Goal: Check status: Check status

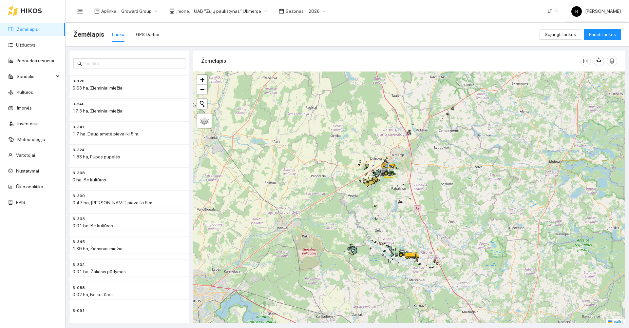
scroll to position [2, 0]
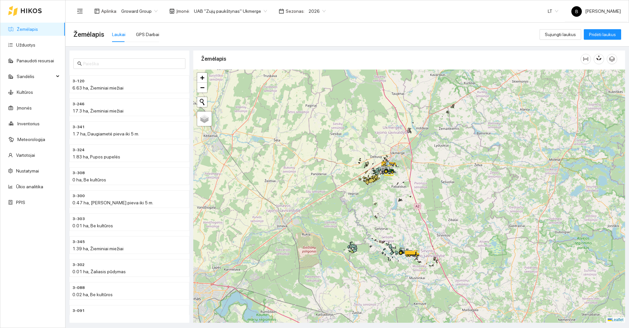
drag, startPoint x: 412, startPoint y: 239, endPoint x: 382, endPoint y: 211, distance: 40.6
click at [383, 212] on div at bounding box center [409, 195] width 432 height 253
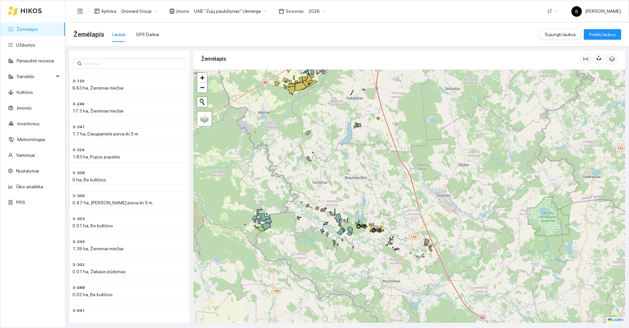
drag, startPoint x: 385, startPoint y: 227, endPoint x: 387, endPoint y: 214, distance: 12.9
click at [387, 214] on div at bounding box center [409, 195] width 432 height 253
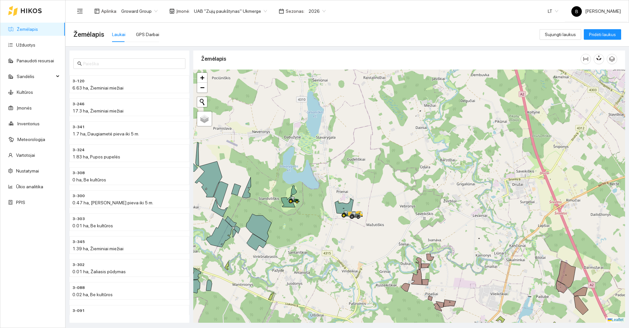
drag, startPoint x: 364, startPoint y: 201, endPoint x: 374, endPoint y: 189, distance: 15.7
click at [374, 189] on div at bounding box center [409, 195] width 432 height 253
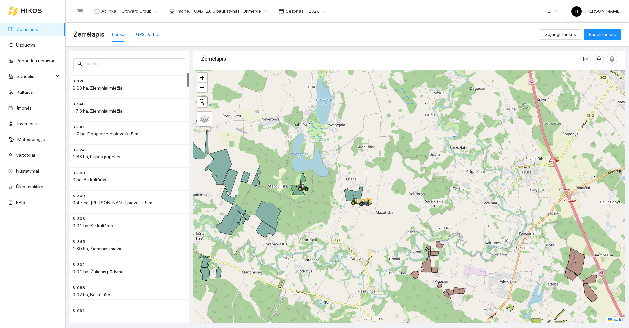
click at [147, 32] on div "GPS Darbai" at bounding box center [147, 34] width 23 height 7
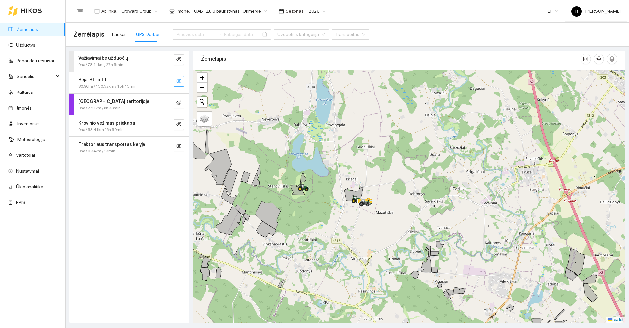
click at [179, 81] on icon "eye-invisible" at bounding box center [178, 81] width 5 height 5
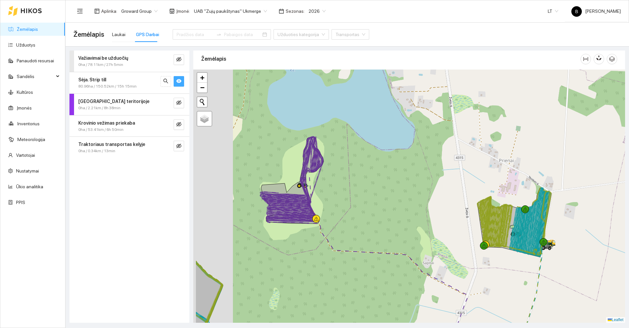
drag, startPoint x: 315, startPoint y: 181, endPoint x: 370, endPoint y: 167, distance: 56.8
click at [370, 167] on div at bounding box center [409, 195] width 432 height 253
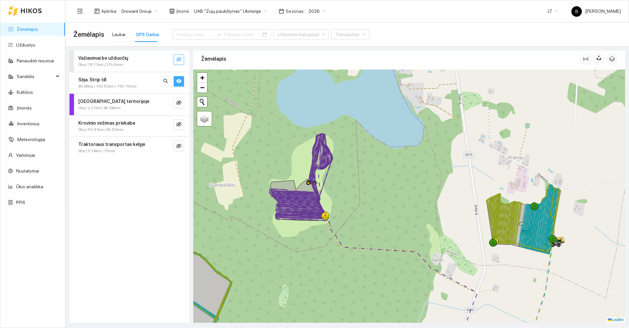
click at [177, 58] on icon "eye-invisible" at bounding box center [178, 59] width 5 height 5
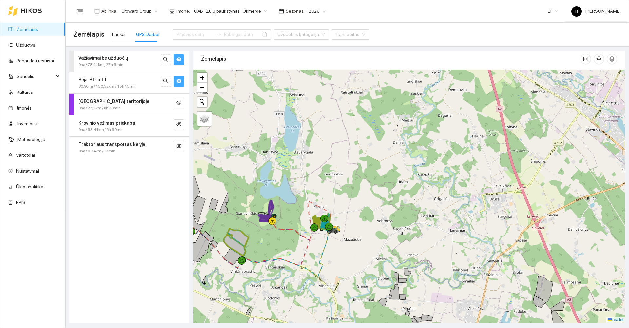
drag, startPoint x: 238, startPoint y: 223, endPoint x: 379, endPoint y: 218, distance: 140.9
click at [379, 218] on div at bounding box center [409, 195] width 432 height 253
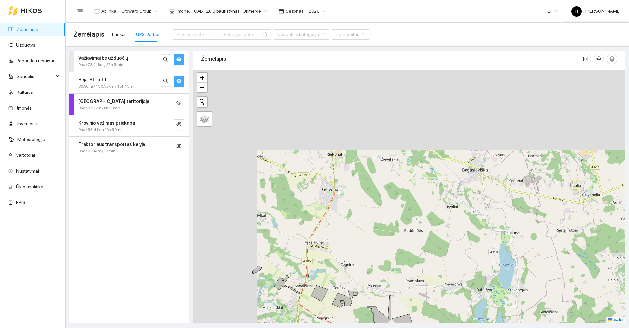
drag, startPoint x: 244, startPoint y: 201, endPoint x: 314, endPoint y: 343, distance: 158.4
click at [314, 327] on html "Žemėlapis Užduotys Panaudoti resursai Sandėlis Kultūros Įmonės Inventorius Mete…" at bounding box center [314, 164] width 629 height 328
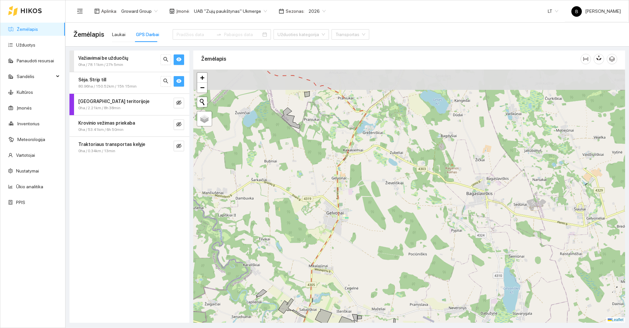
drag, startPoint x: 327, startPoint y: 216, endPoint x: 335, endPoint y: 245, distance: 30.5
click at [335, 245] on div at bounding box center [409, 195] width 432 height 253
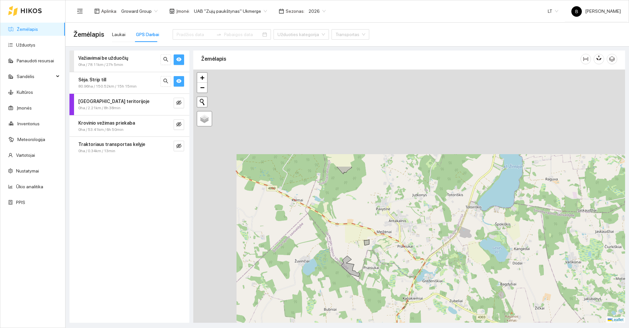
drag, startPoint x: 311, startPoint y: 240, endPoint x: 347, endPoint y: 307, distance: 75.0
click at [347, 307] on div at bounding box center [409, 195] width 432 height 253
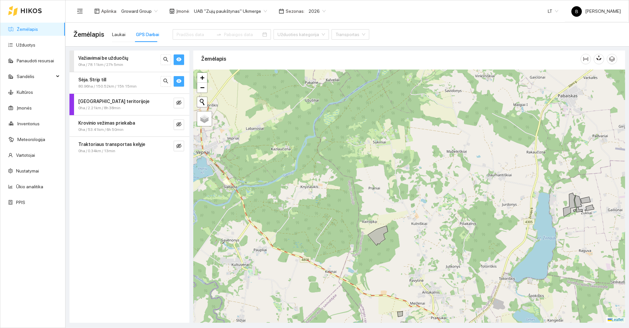
drag, startPoint x: 332, startPoint y: 167, endPoint x: 389, endPoint y: 270, distance: 117.9
click at [397, 277] on div at bounding box center [409, 195] width 432 height 253
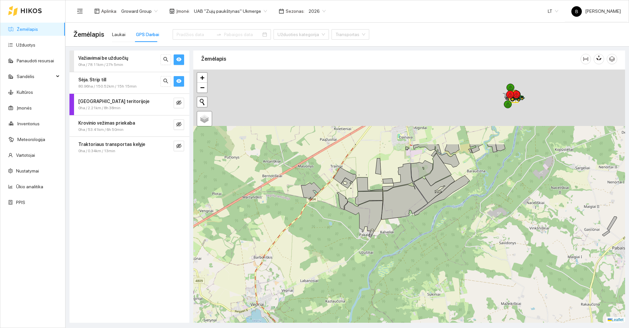
drag, startPoint x: 330, startPoint y: 166, endPoint x: 347, endPoint y: 266, distance: 101.4
click at [347, 266] on div at bounding box center [409, 195] width 432 height 253
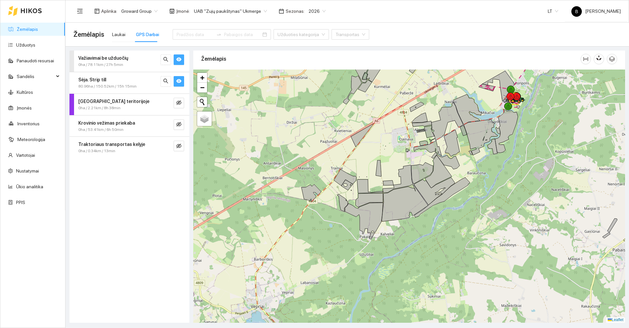
drag, startPoint x: 384, startPoint y: 184, endPoint x: 255, endPoint y: 302, distance: 174.4
click at [255, 302] on div at bounding box center [409, 195] width 432 height 253
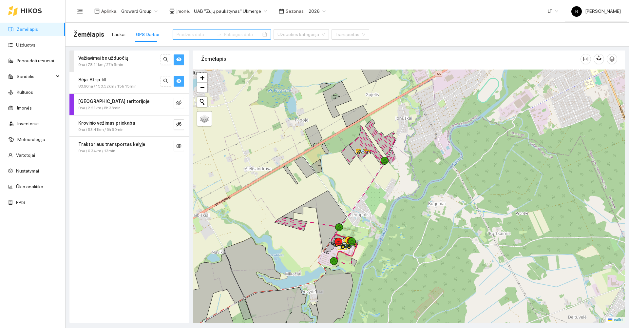
click at [197, 34] on input at bounding box center [195, 34] width 37 height 7
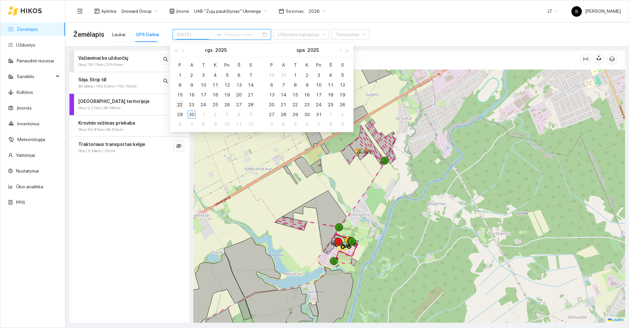
type input "[DATE]"
click at [179, 103] on div "22" at bounding box center [180, 105] width 8 height 8
click at [193, 115] on div "30" at bounding box center [192, 114] width 8 height 8
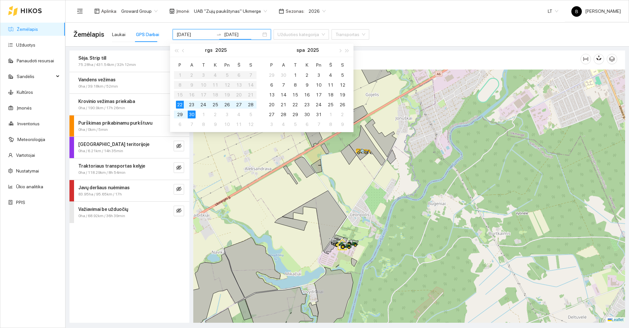
type input "[DATE]"
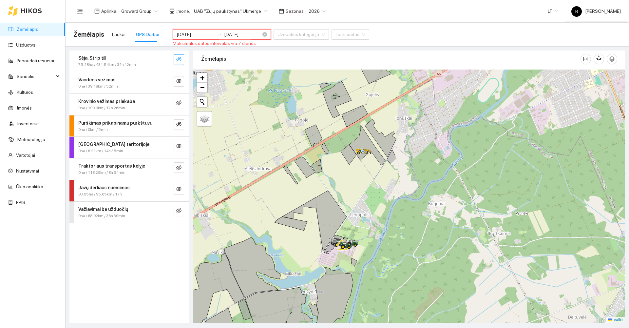
click at [199, 34] on input "[DATE]" at bounding box center [195, 34] width 37 height 7
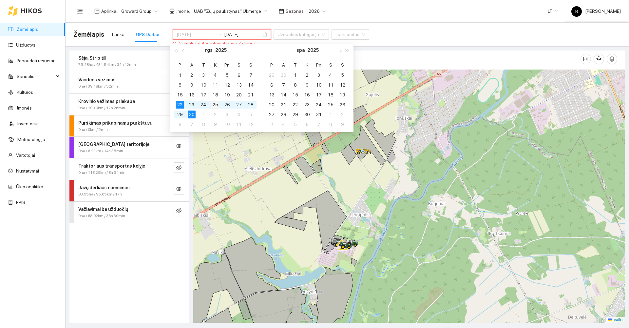
type input "[DATE]"
click at [217, 106] on div "25" at bounding box center [215, 105] width 8 height 8
type input "[DATE]"
click at [193, 115] on div "30" at bounding box center [192, 114] width 8 height 8
click at [146, 278] on div "Sėja. Strip till 75.28ha / 431.54km / 32h 12min Vandens vežimas 0ha / 39.18km /…" at bounding box center [129, 186] width 120 height 272
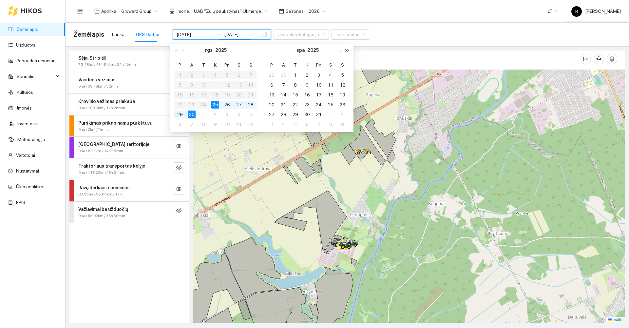
click at [154, 252] on div "Sėja. Strip till 75.28ha / 431.54km / 32h 12min Vandens vežimas 0ha / 39.18km /…" at bounding box center [129, 186] width 120 height 272
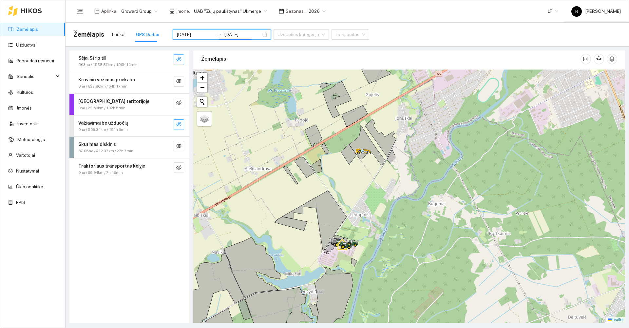
click at [178, 122] on icon "eye-invisible" at bounding box center [178, 124] width 5 height 5
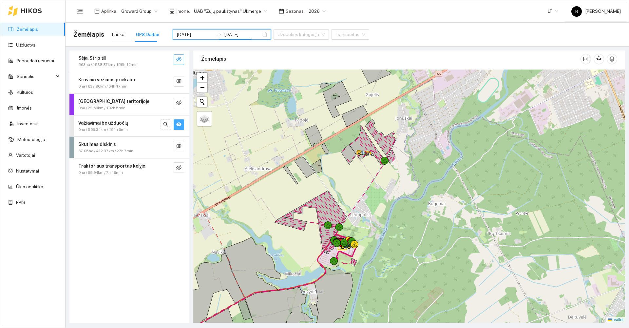
click at [180, 60] on icon "eye-invisible" at bounding box center [179, 59] width 1 height 1
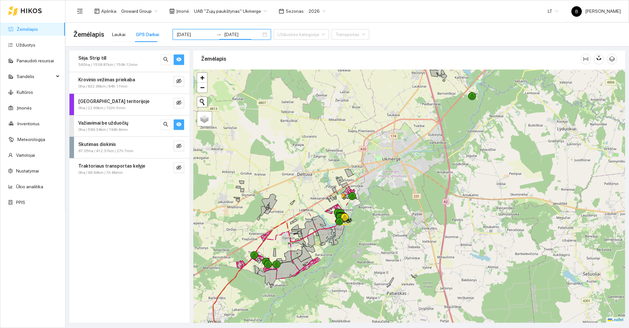
drag, startPoint x: 362, startPoint y: 239, endPoint x: 353, endPoint y: 151, distance: 88.6
click at [352, 158] on div at bounding box center [409, 195] width 432 height 253
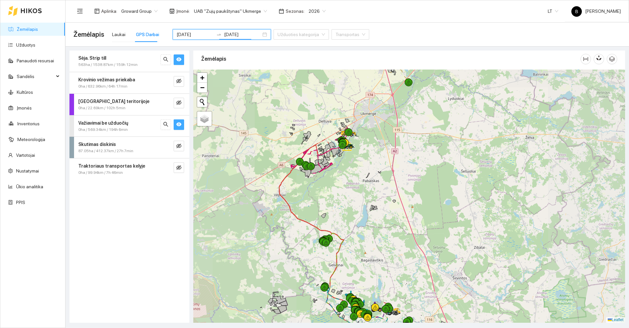
drag, startPoint x: 342, startPoint y: 213, endPoint x: 348, endPoint y: 150, distance: 63.6
click at [348, 152] on div at bounding box center [409, 195] width 432 height 253
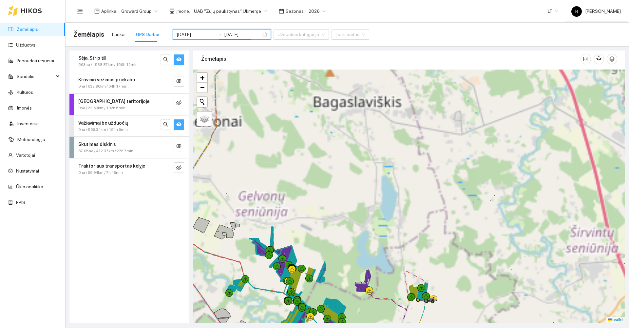
drag, startPoint x: 370, startPoint y: 244, endPoint x: 389, endPoint y: 158, distance: 88.3
click at [389, 158] on div at bounding box center [409, 195] width 432 height 253
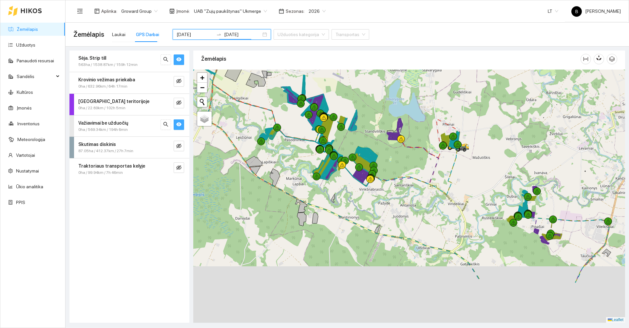
drag, startPoint x: 365, startPoint y: 153, endPoint x: 379, endPoint y: 106, distance: 48.5
click at [376, 146] on icon at bounding box center [367, 162] width 21 height 32
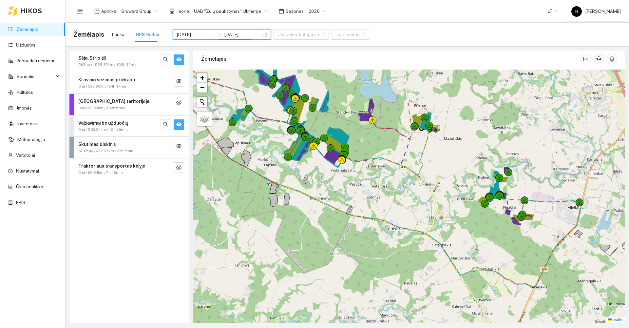
drag, startPoint x: 426, startPoint y: 153, endPoint x: 384, endPoint y: 176, distance: 47.4
click at [384, 176] on div at bounding box center [409, 195] width 432 height 253
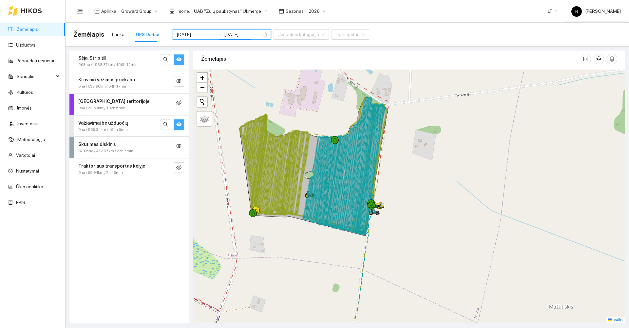
drag, startPoint x: 277, startPoint y: 129, endPoint x: 466, endPoint y: 81, distance: 195.0
click at [466, 81] on div at bounding box center [409, 195] width 432 height 253
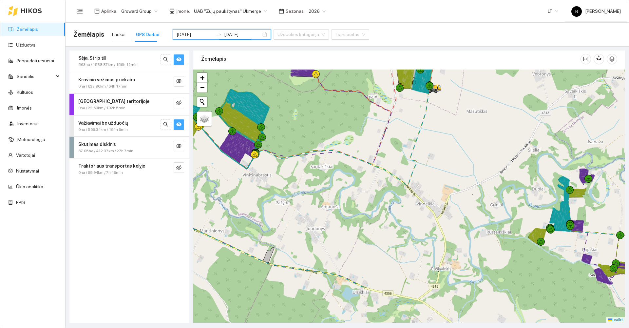
drag, startPoint x: 352, startPoint y: 233, endPoint x: 352, endPoint y: 181, distance: 51.4
click at [352, 182] on div at bounding box center [409, 195] width 432 height 253
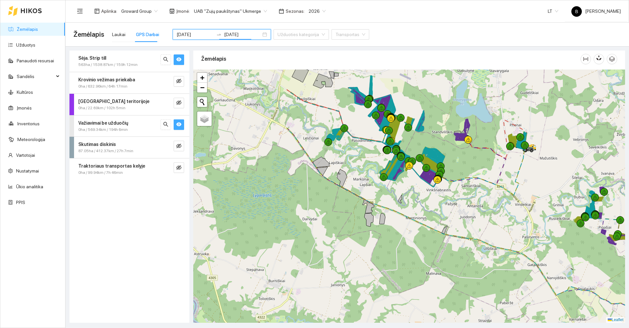
drag, startPoint x: 293, startPoint y: 185, endPoint x: 429, endPoint y: 203, distance: 137.9
click at [429, 203] on div at bounding box center [409, 195] width 432 height 253
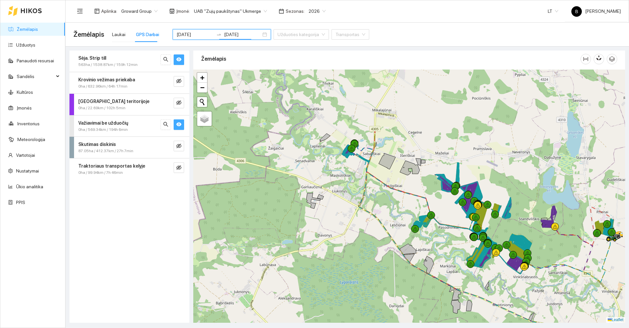
drag, startPoint x: 288, startPoint y: 142, endPoint x: 374, endPoint y: 228, distance: 122.8
click at [374, 228] on div at bounding box center [409, 195] width 432 height 253
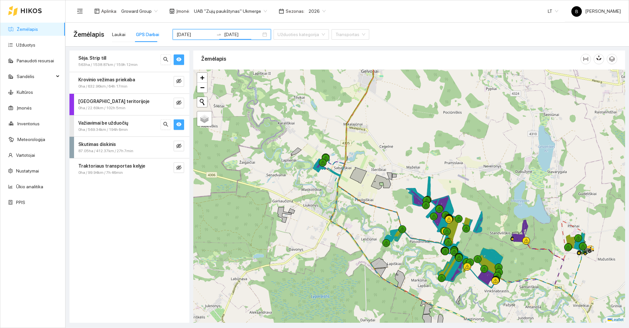
drag, startPoint x: 416, startPoint y: 182, endPoint x: 369, endPoint y: 193, distance: 47.7
click at [371, 198] on div at bounding box center [409, 195] width 432 height 253
